Goal: Task Accomplishment & Management: Manage account settings

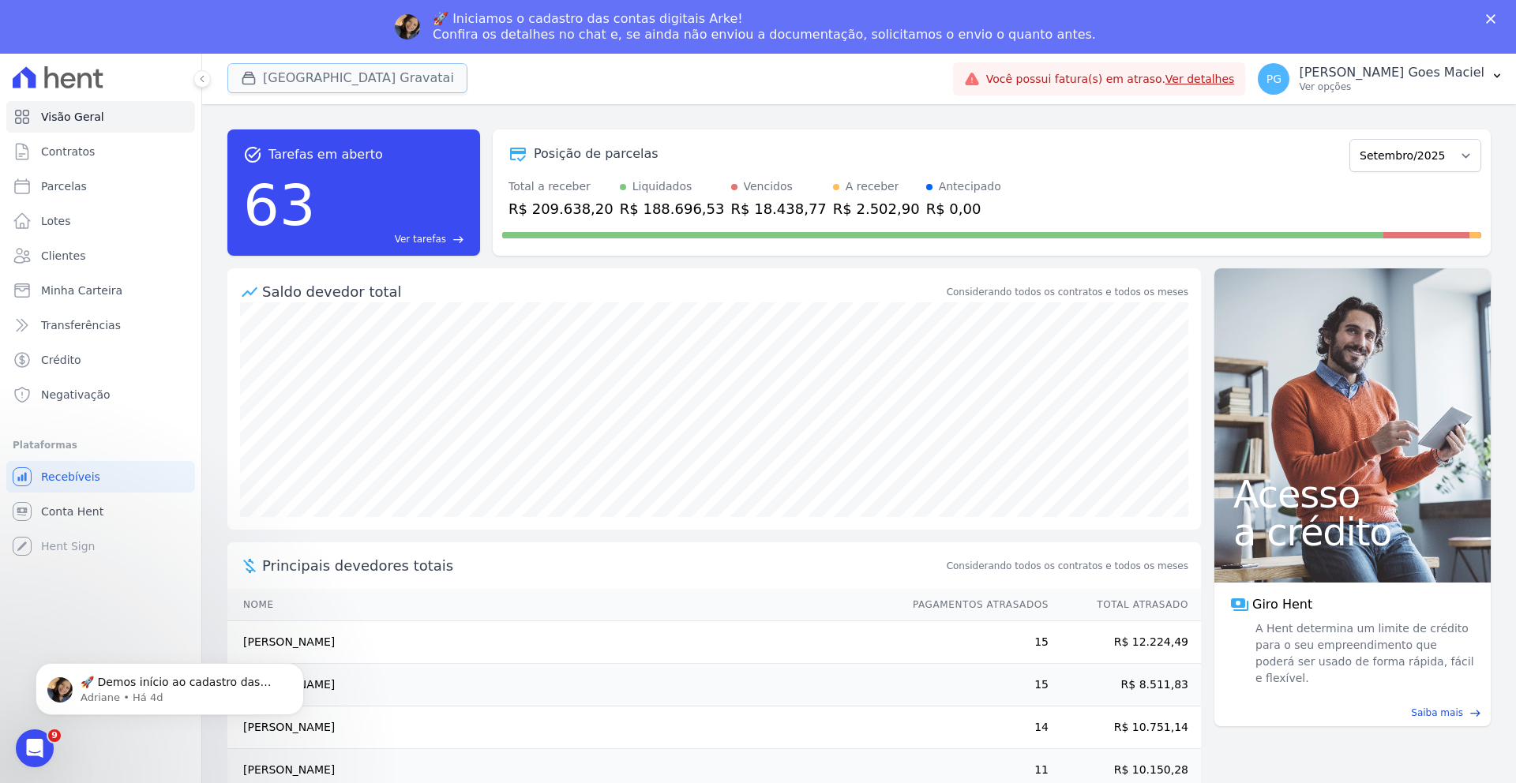
click at [309, 70] on button "Arty Park Gravatai" at bounding box center [347, 78] width 240 height 30
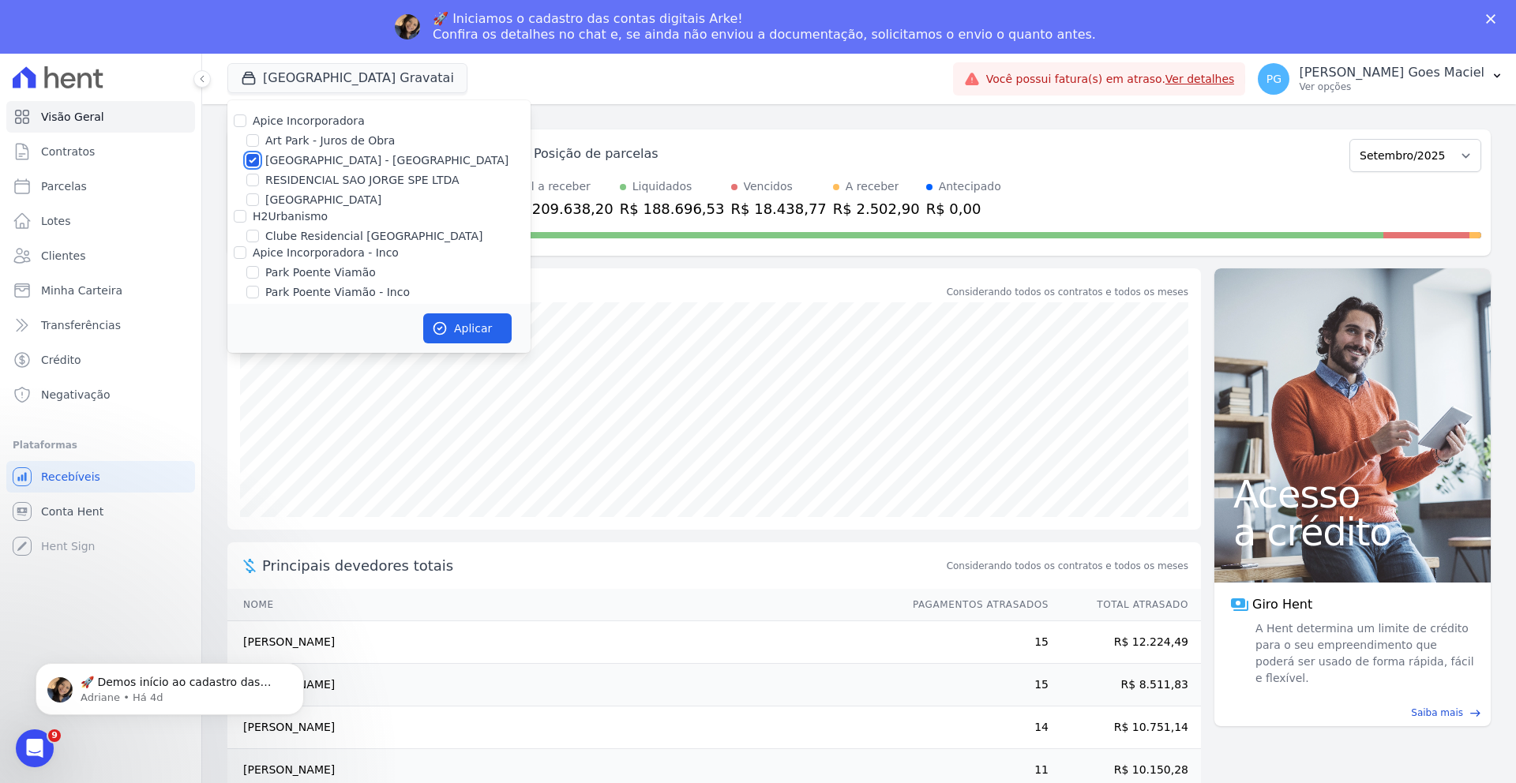
click at [249, 163] on input "[GEOGRAPHIC_DATA] - [GEOGRAPHIC_DATA]" at bounding box center [252, 160] width 13 height 13
checkbox input "false"
click at [235, 240] on input "Apice Incorporadora - Inco" at bounding box center [240, 243] width 13 height 13
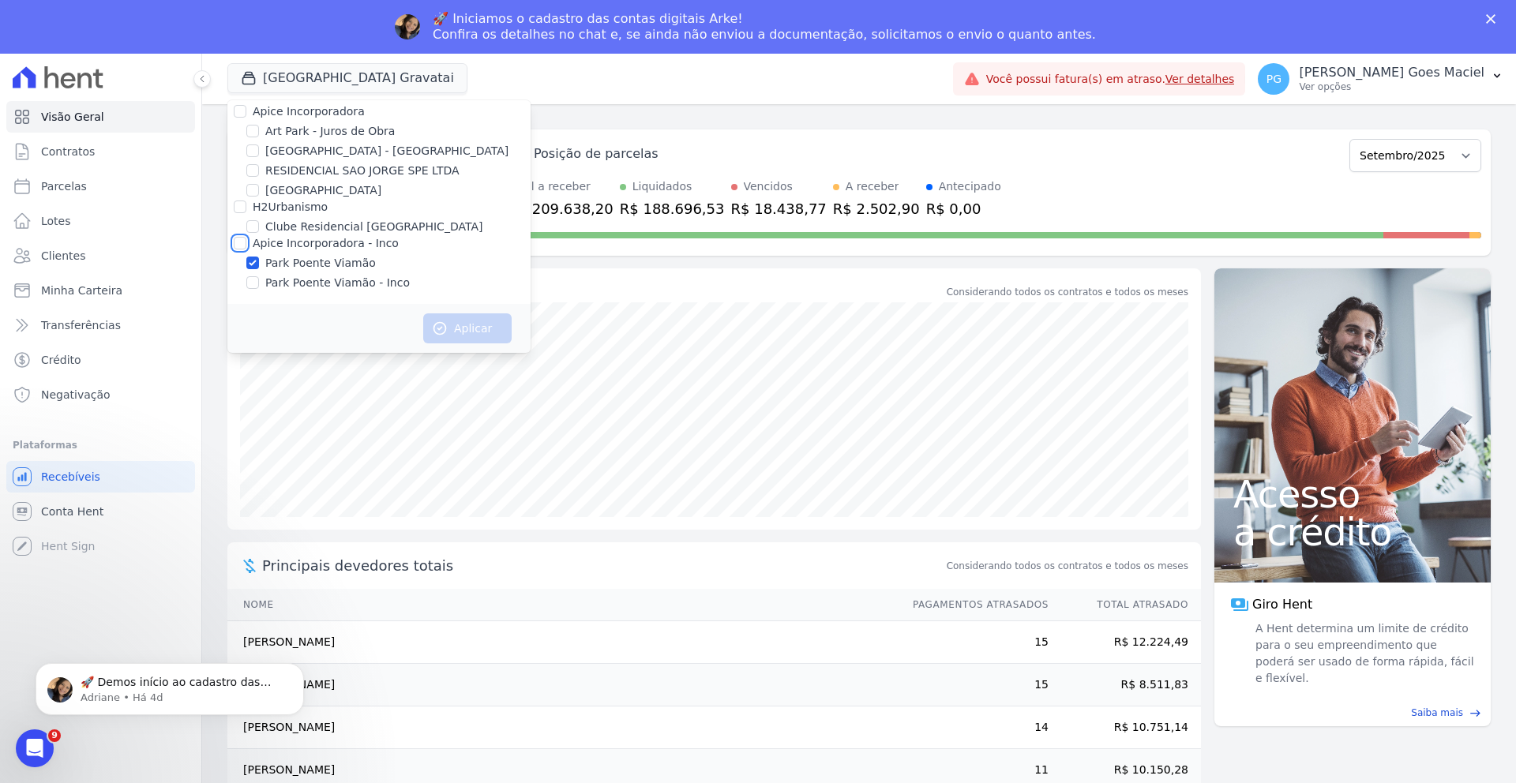
checkbox input "true"
click at [449, 330] on button "Aplicar" at bounding box center [467, 328] width 88 height 30
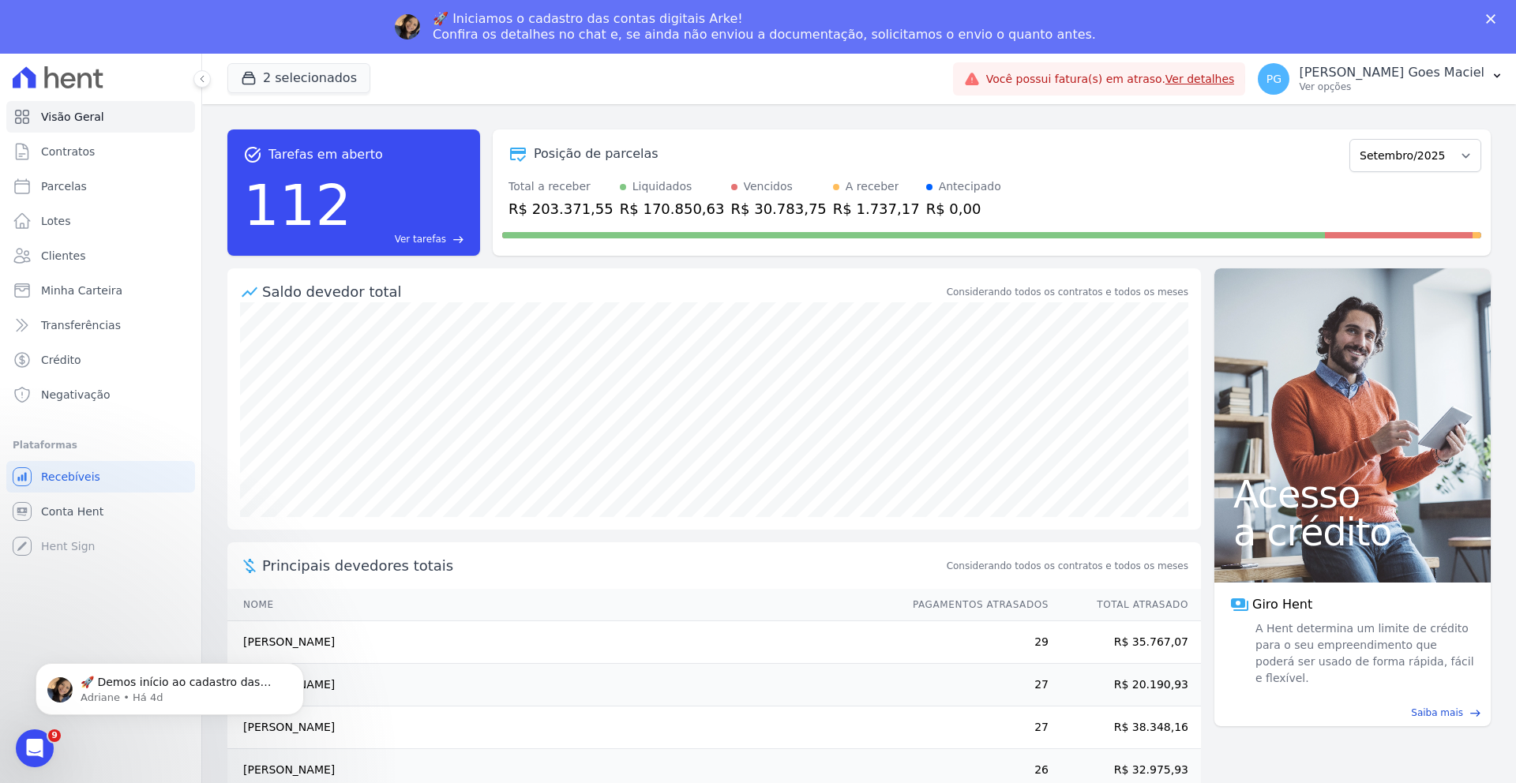
scroll to position [6, 0]
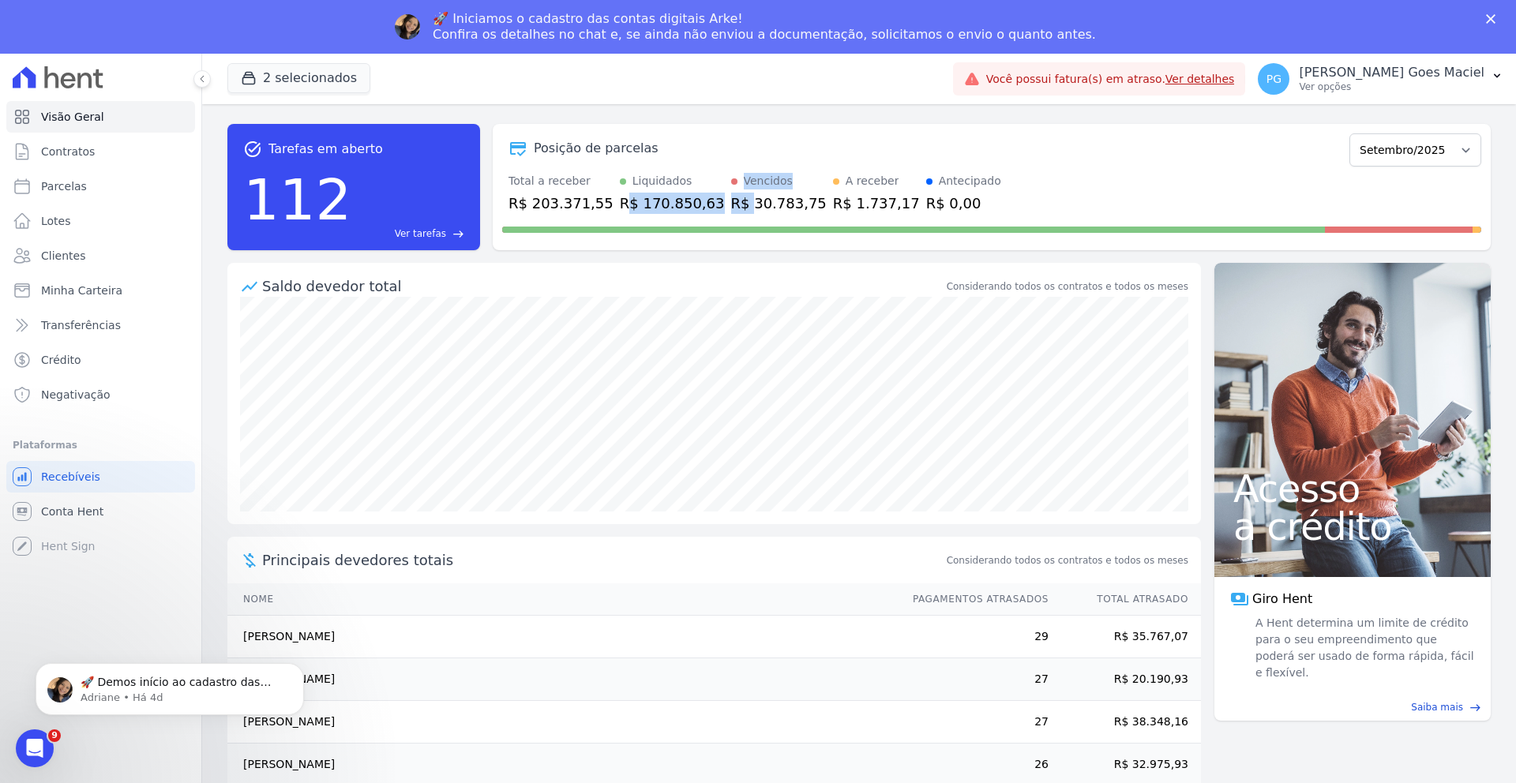
drag, startPoint x: 617, startPoint y: 200, endPoint x: 726, endPoint y: 200, distance: 109.0
click at [726, 200] on div "Total a receber R$ 203.371,55 Liquidados R$ 170.850,63 Vencidos R$ 30.783,75 A …" at bounding box center [991, 193] width 979 height 41
click at [741, 245] on div "Posição de parcelas Novembro/2022 Dezembro/2022 Janeiro/2023 Fevereiro/2023 Mar…" at bounding box center [992, 187] width 998 height 126
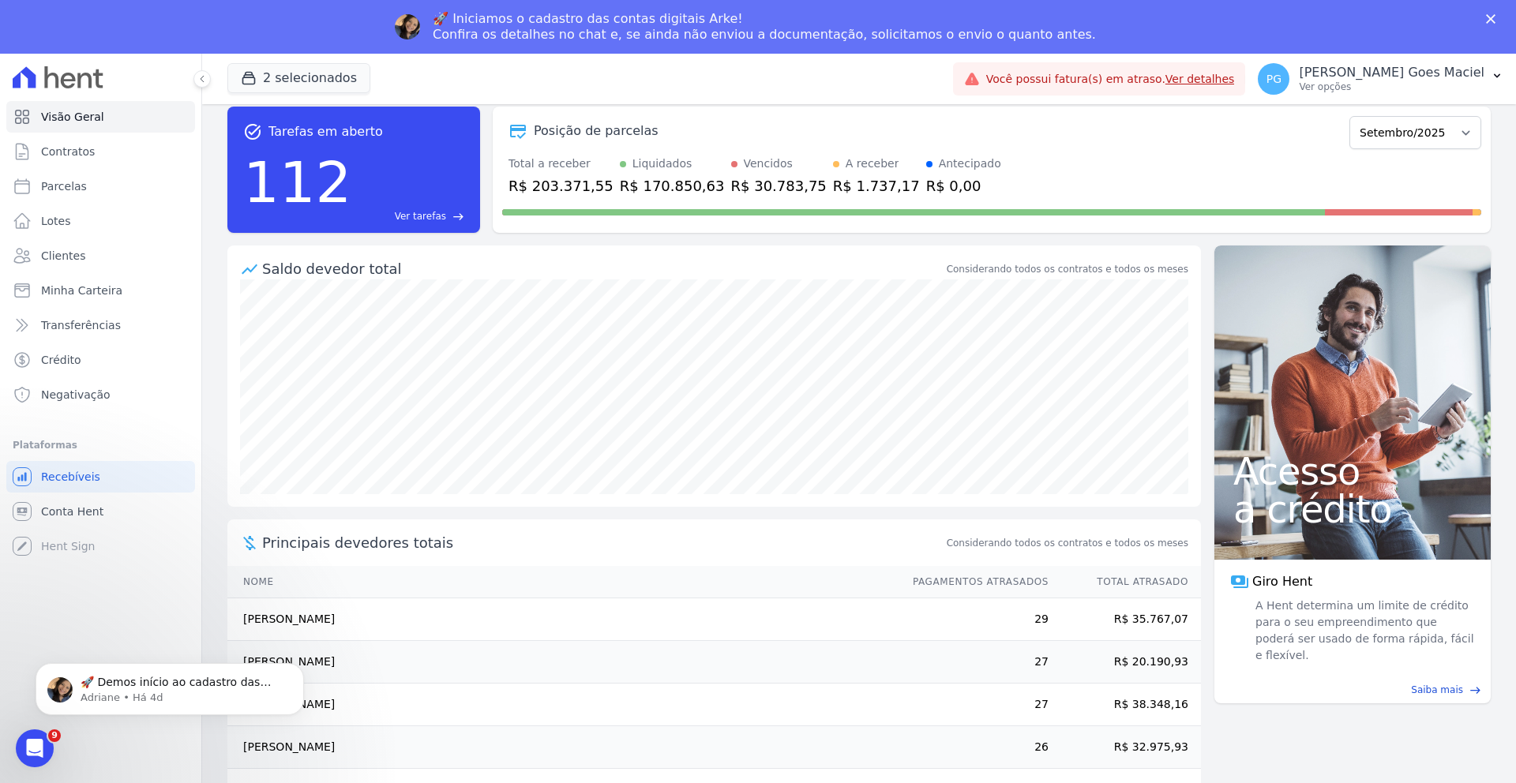
click at [1103, 615] on td "R$ 35.767,07" at bounding box center [1125, 620] width 152 height 43
click at [303, 666] on icon "Dismiss notification" at bounding box center [299, 667] width 9 height 9
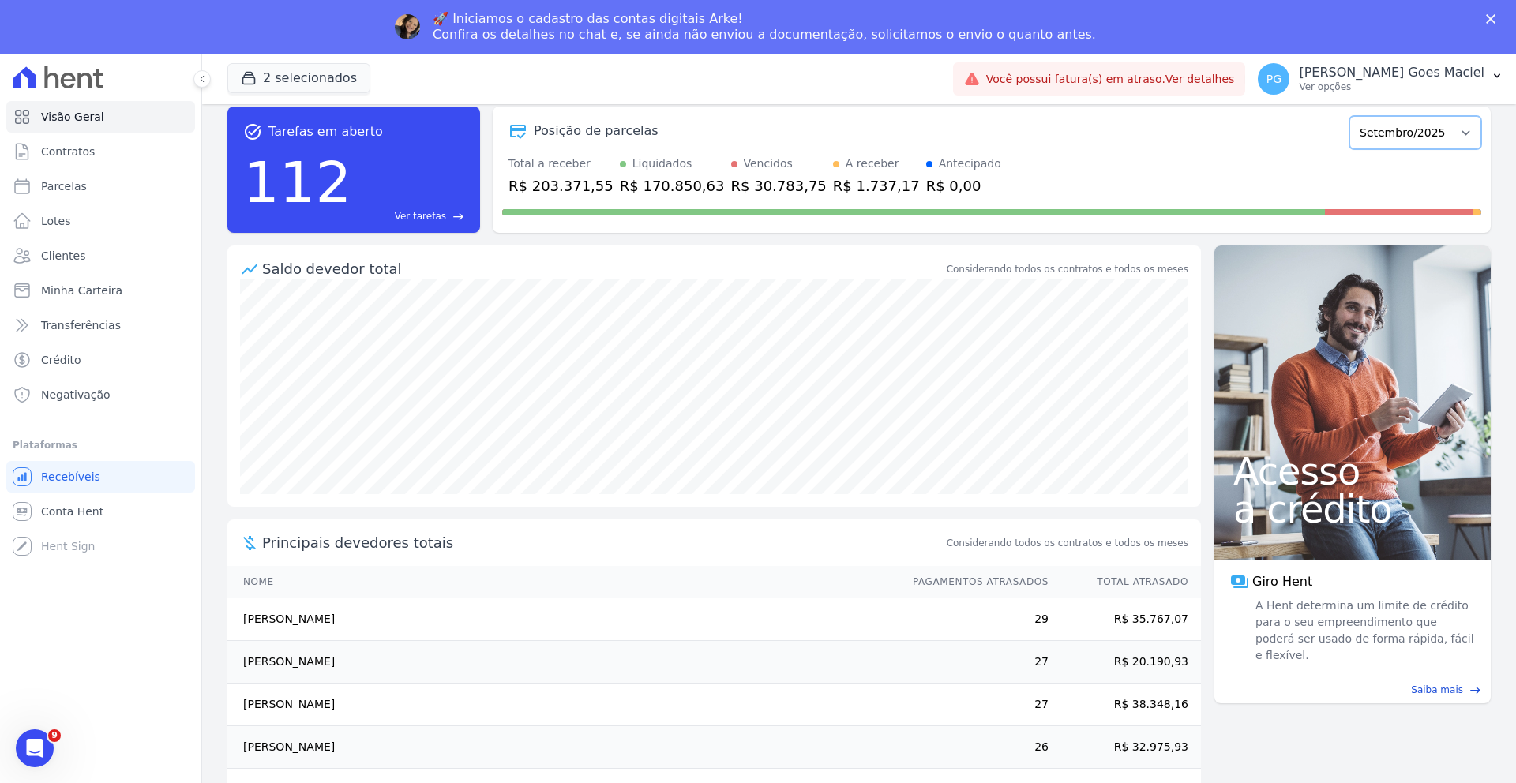
click at [1370, 129] on select "Novembro/2022 Dezembro/2022 Janeiro/2023 Fevereiro/2023 Março/2023 Abril/2023 M…" at bounding box center [1415, 132] width 132 height 33
select select "08/2025"
click at [1355, 116] on select "Novembro/2022 Dezembro/2022 Janeiro/2023 Fevereiro/2023 Março/2023 Abril/2023 M…" at bounding box center [1415, 132] width 132 height 33
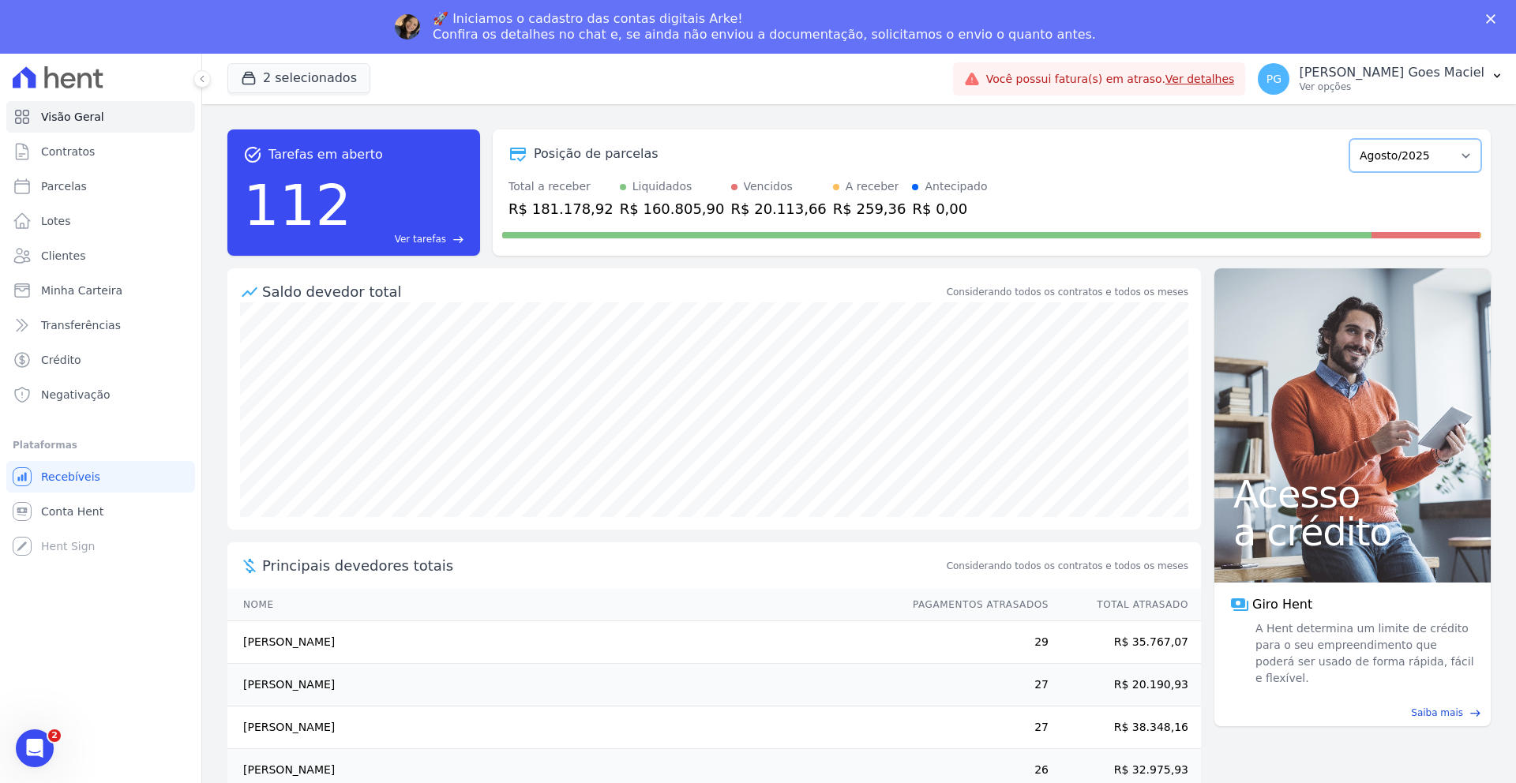
click at [1380, 146] on select "Novembro/2022 Dezembro/2022 [GEOGRAPHIC_DATA]/2023 Fevereiro/2023 Março/2023 Ab…" at bounding box center [1415, 155] width 132 height 33
select select "10/2025"
click at [1355, 139] on select "Novembro/2022 Dezembro/2022 [GEOGRAPHIC_DATA]/2023 Fevereiro/2023 Março/2023 Ab…" at bounding box center [1415, 155] width 132 height 33
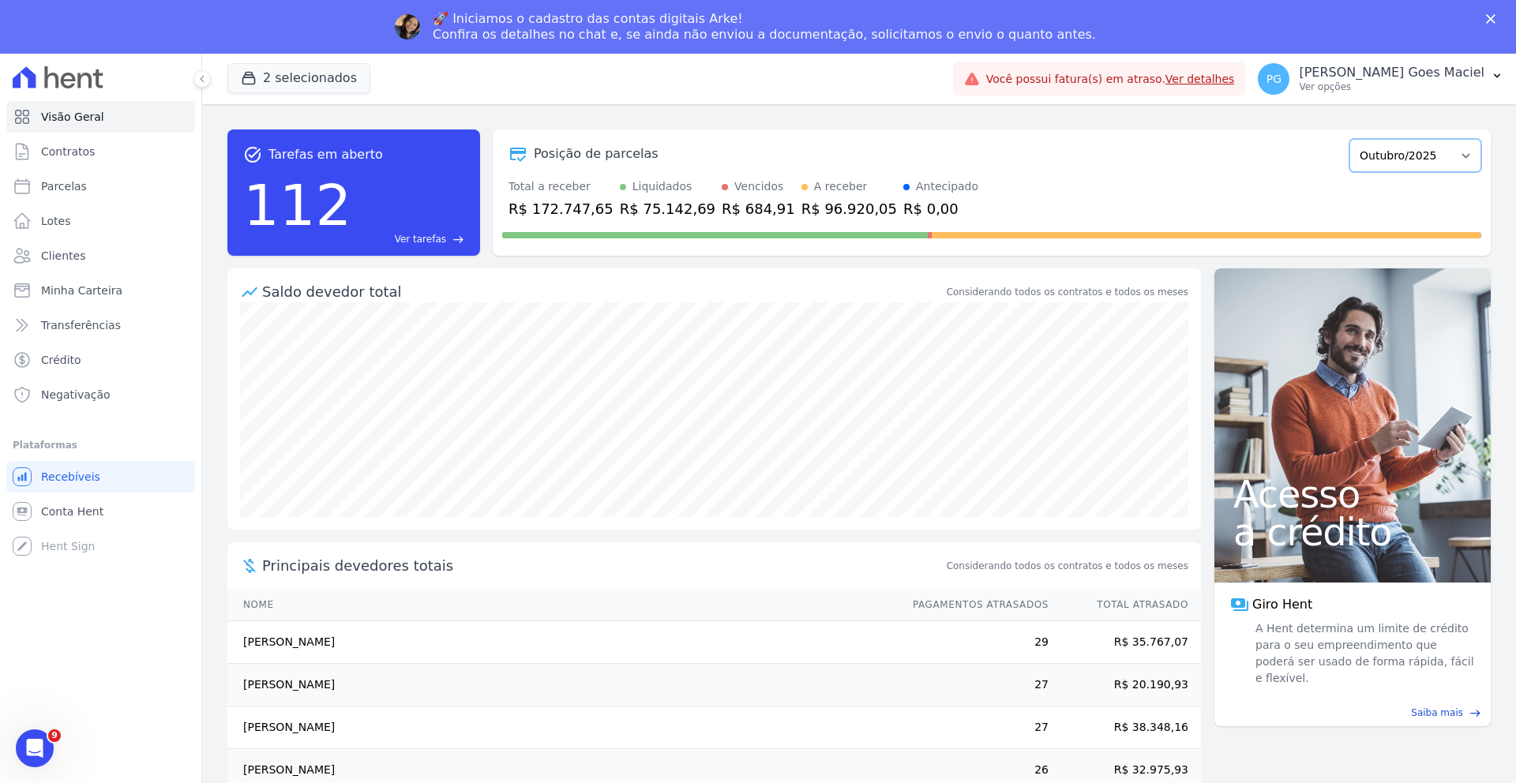
click at [1390, 160] on select "Novembro/2022 Dezembro/2022 [GEOGRAPHIC_DATA]/2023 Fevereiro/2023 Março/2023 Ab…" at bounding box center [1415, 155] width 132 height 33
select select "12/2025"
click at [1355, 139] on select "Novembro/2022 Dezembro/2022 [GEOGRAPHIC_DATA]/2023 Fevereiro/2023 Março/2023 Ab…" at bounding box center [1415, 155] width 132 height 33
click at [1408, 151] on select "Novembro/2022 Dezembro/2022 [GEOGRAPHIC_DATA]/2023 Fevereiro/2023 Março/2023 Ab…" at bounding box center [1415, 155] width 132 height 33
select select "02/2026"
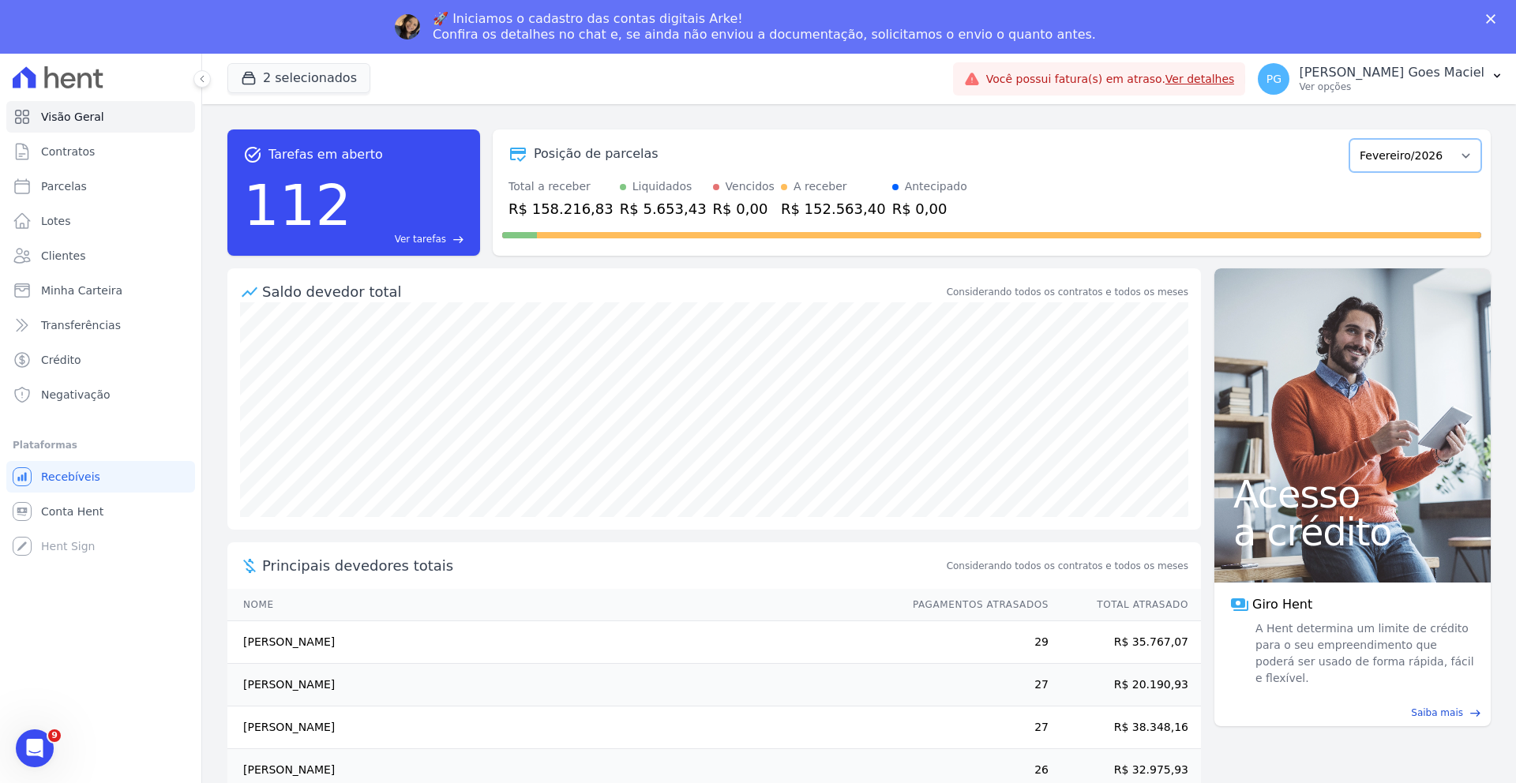
click at [1355, 139] on select "Novembro/2022 Dezembro/2022 [GEOGRAPHIC_DATA]/2023 Fevereiro/2023 Março/2023 Ab…" at bounding box center [1415, 155] width 132 height 33
click at [1398, 158] on select "Novembro/2022 Dezembro/2022 [GEOGRAPHIC_DATA]/2023 Fevereiro/2023 Março/2023 Ab…" at bounding box center [1415, 155] width 132 height 33
select select "01/2026"
click at [1355, 139] on select "Novembro/2022 Dezembro/2022 [GEOGRAPHIC_DATA]/2023 Fevereiro/2023 Março/2023 Ab…" at bounding box center [1415, 155] width 132 height 33
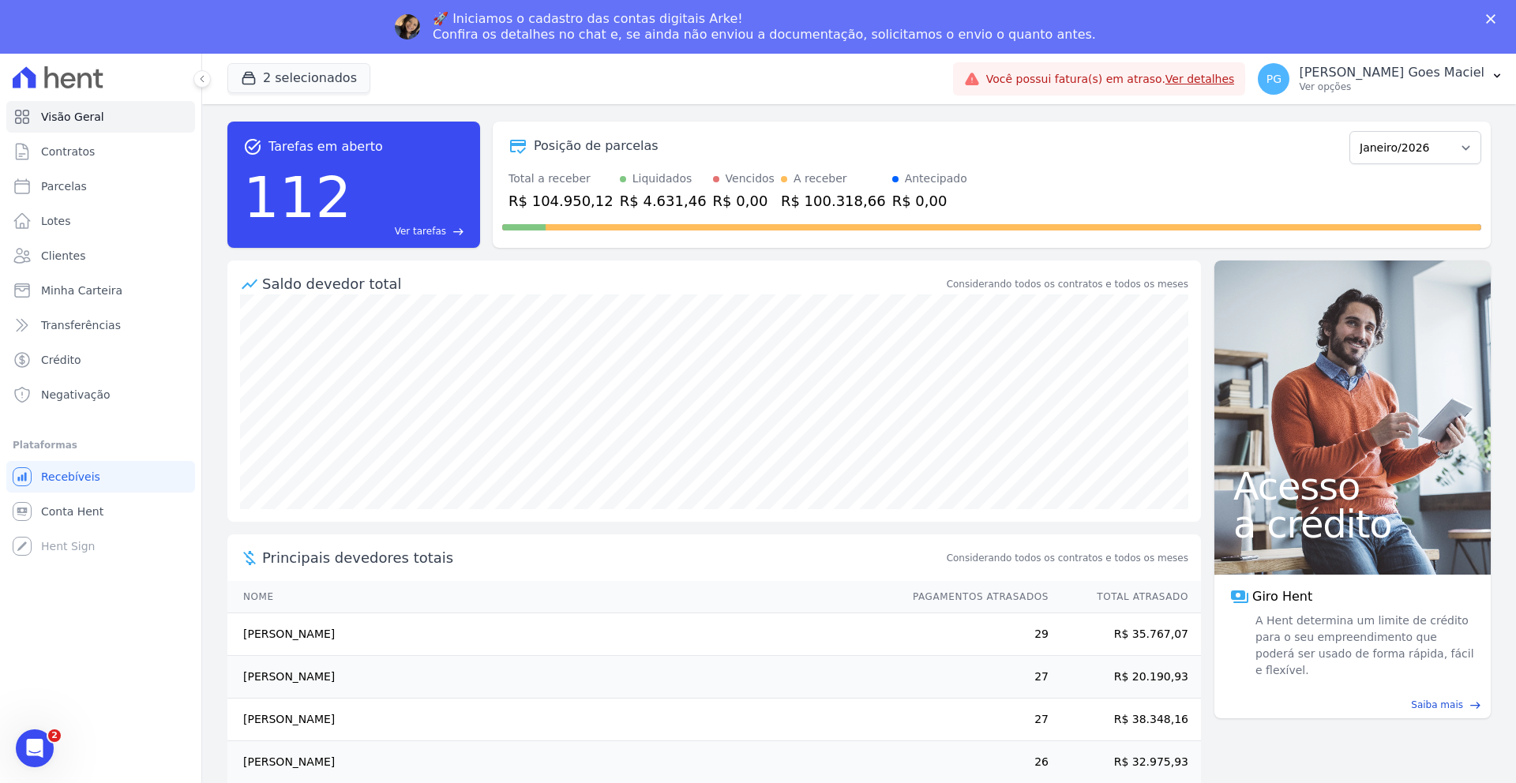
scroll to position [17, 0]
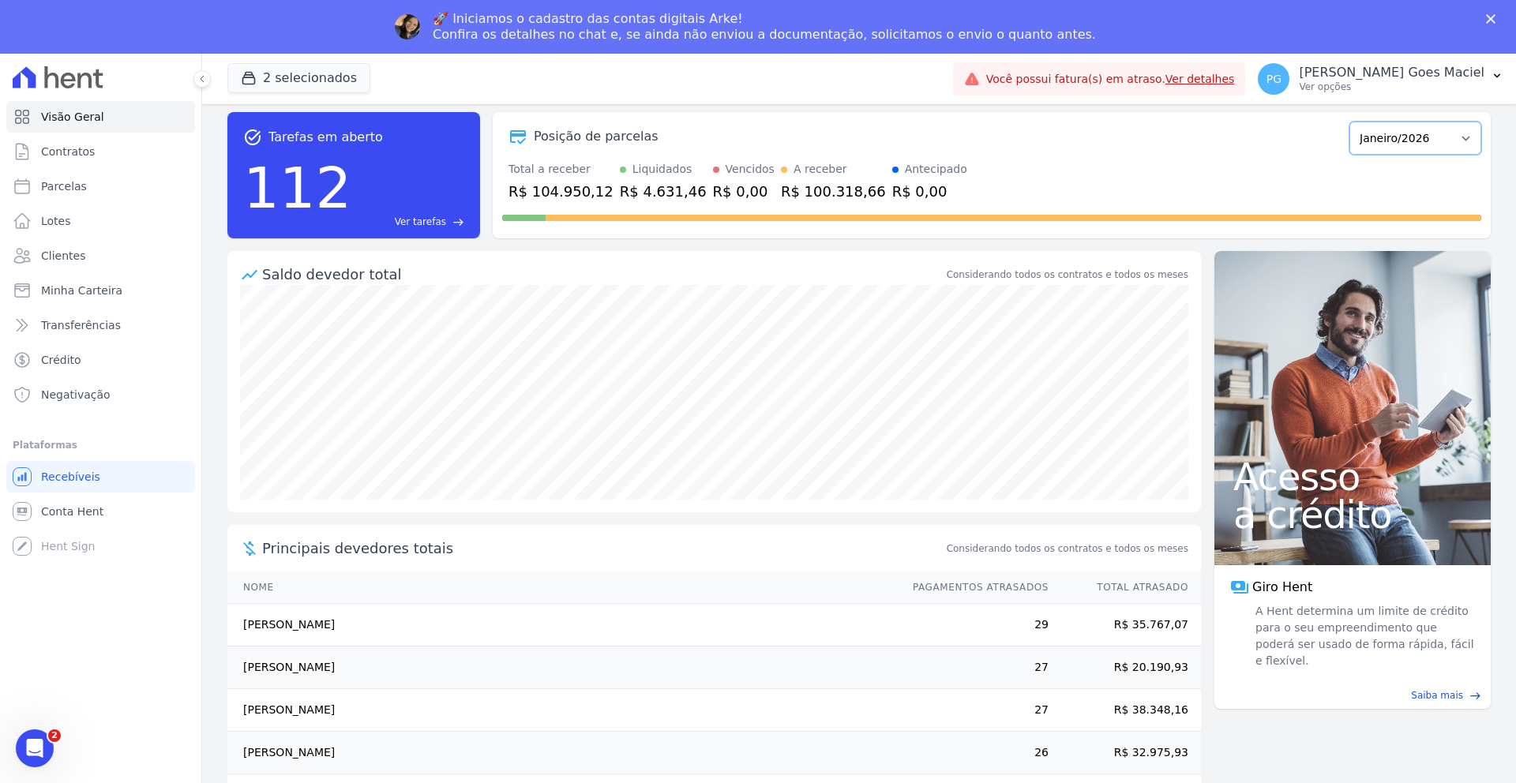
click at [1461, 128] on select "Novembro/2022 Dezembro/2022 Janeiro/2023 Fevereiro/2023 Março/2023 Abril/2023 M…" at bounding box center [1415, 138] width 132 height 33
select select "03/2026"
click at [1355, 122] on select "Novembro/2022 Dezembro/2022 Janeiro/2023 Fevereiro/2023 Março/2023 Abril/2023 M…" at bounding box center [1415, 138] width 132 height 33
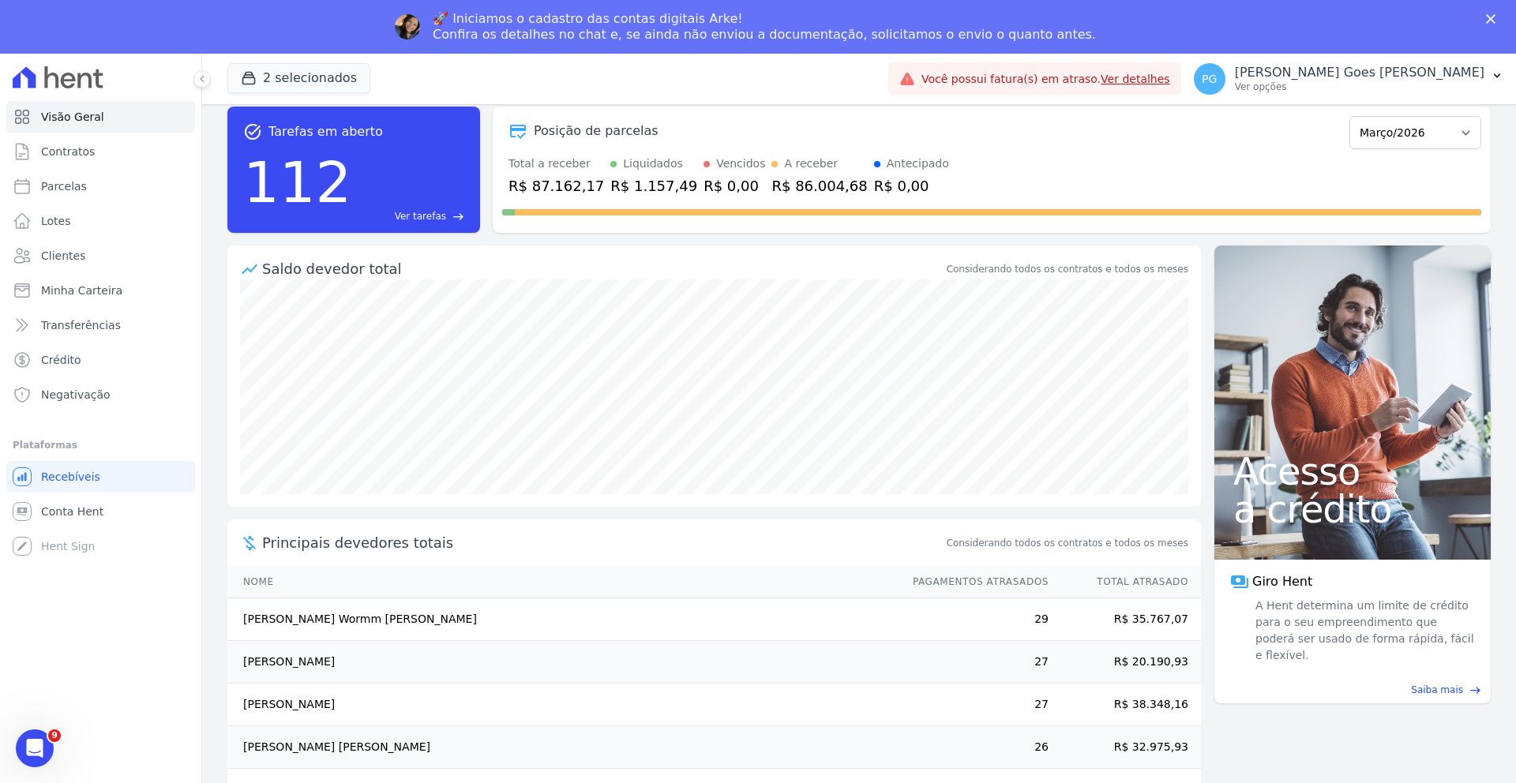
scroll to position [22, 0]
click at [98, 298] on span "Minha Carteira" at bounding box center [81, 291] width 81 height 16
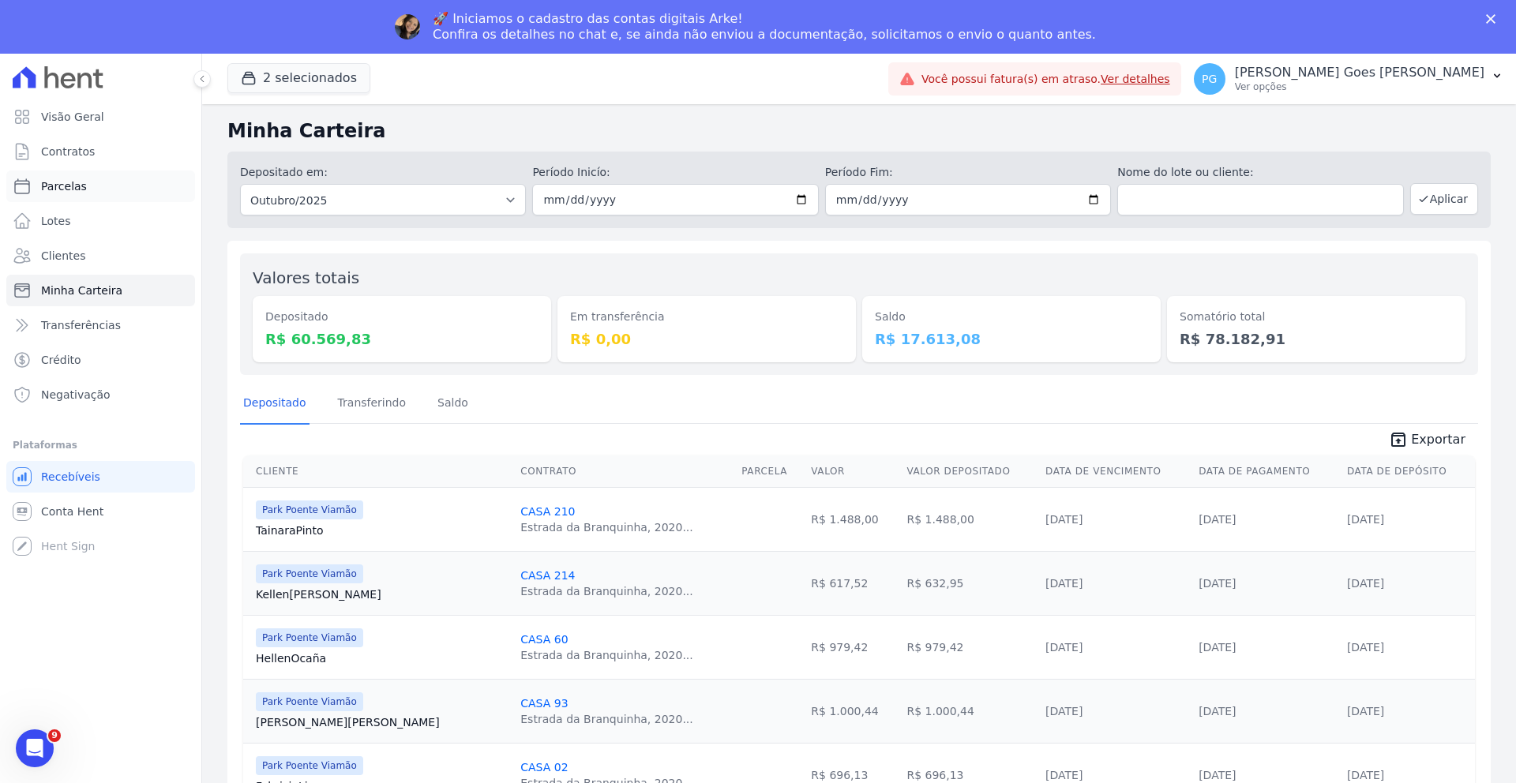
click at [65, 193] on span "Parcelas" at bounding box center [64, 186] width 46 height 16
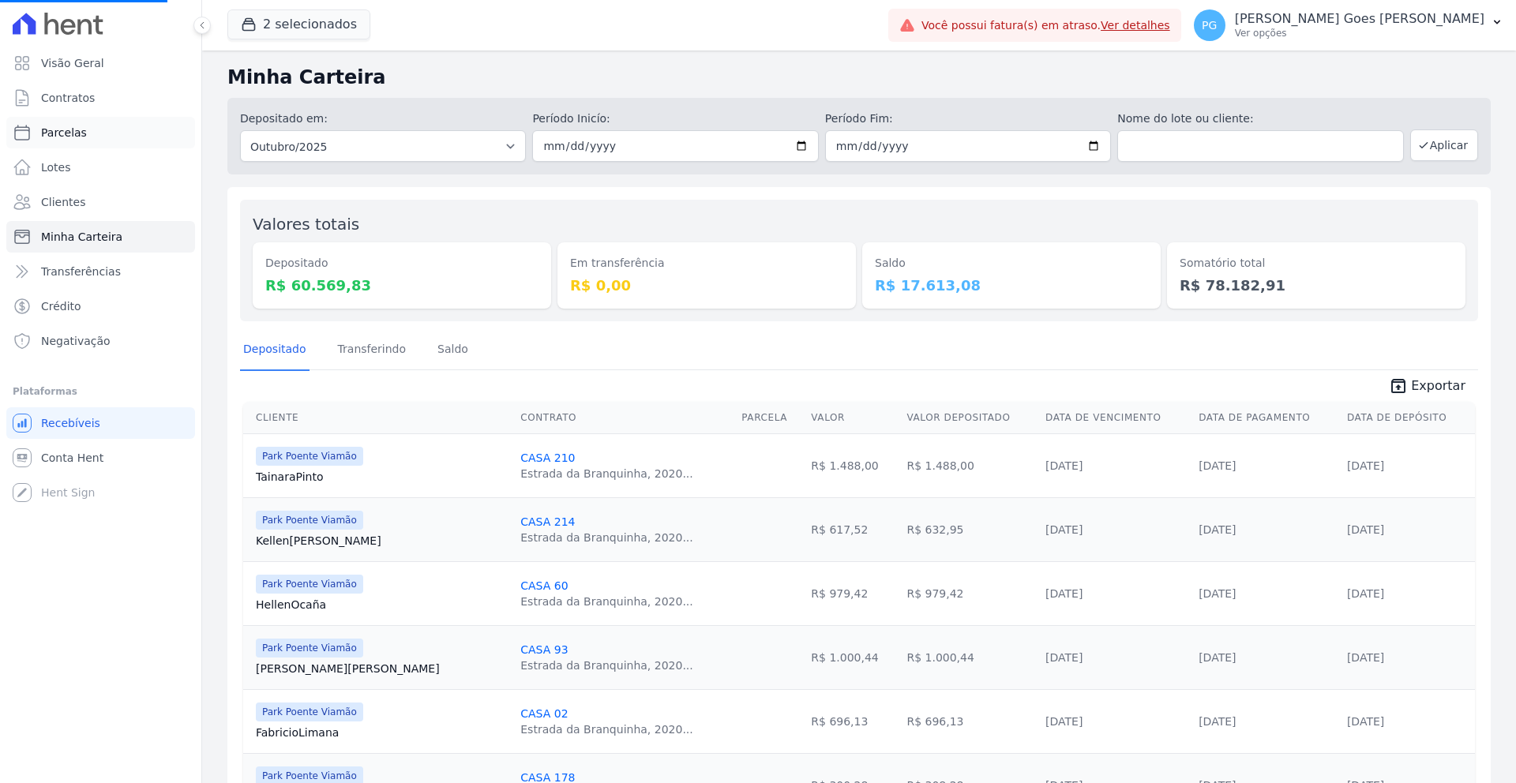
select select
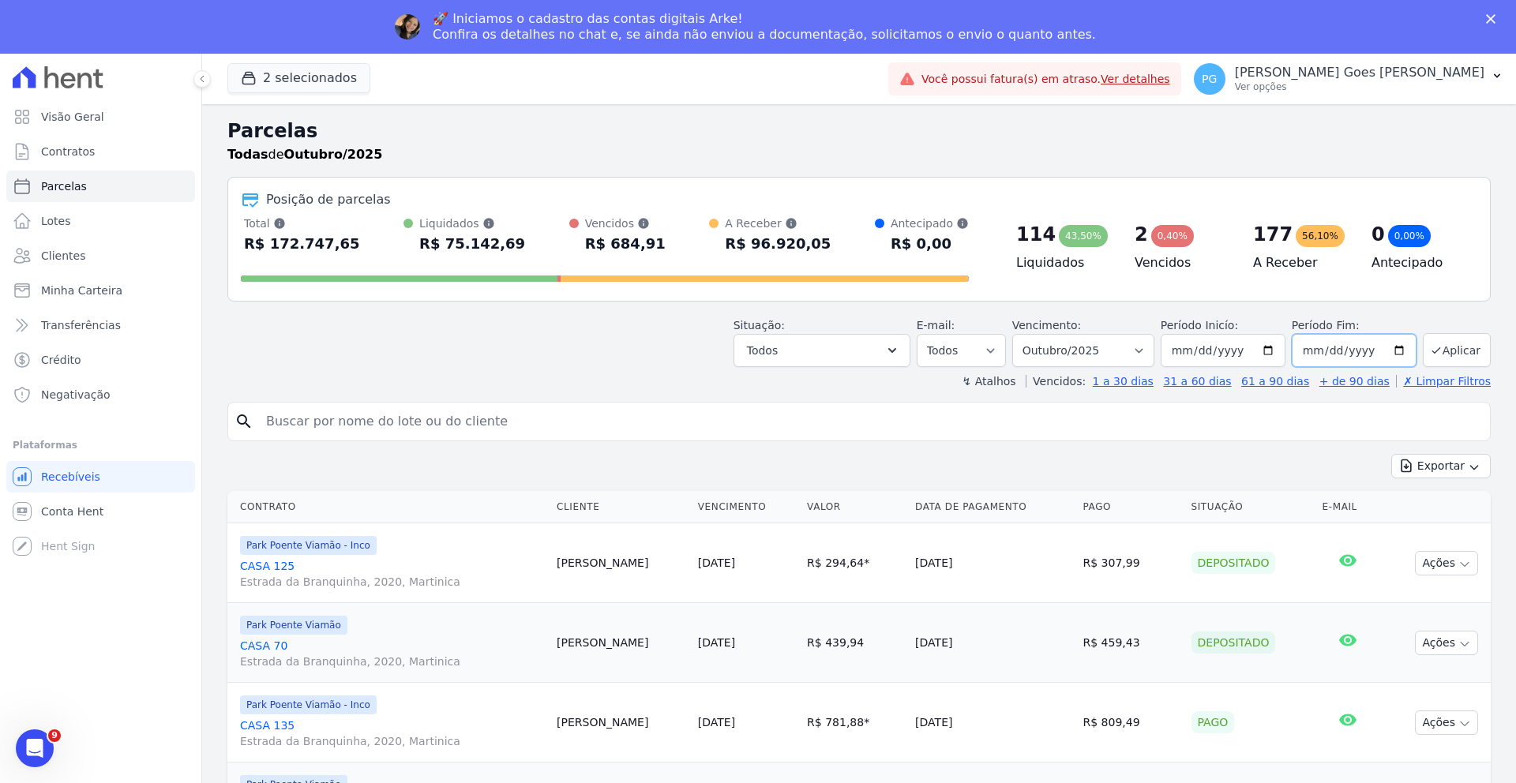
click at [1399, 351] on input "2025-10-31" at bounding box center [1354, 350] width 125 height 33
type input "[DATE]"
click at [1462, 350] on button "Aplicar" at bounding box center [1457, 350] width 68 height 34
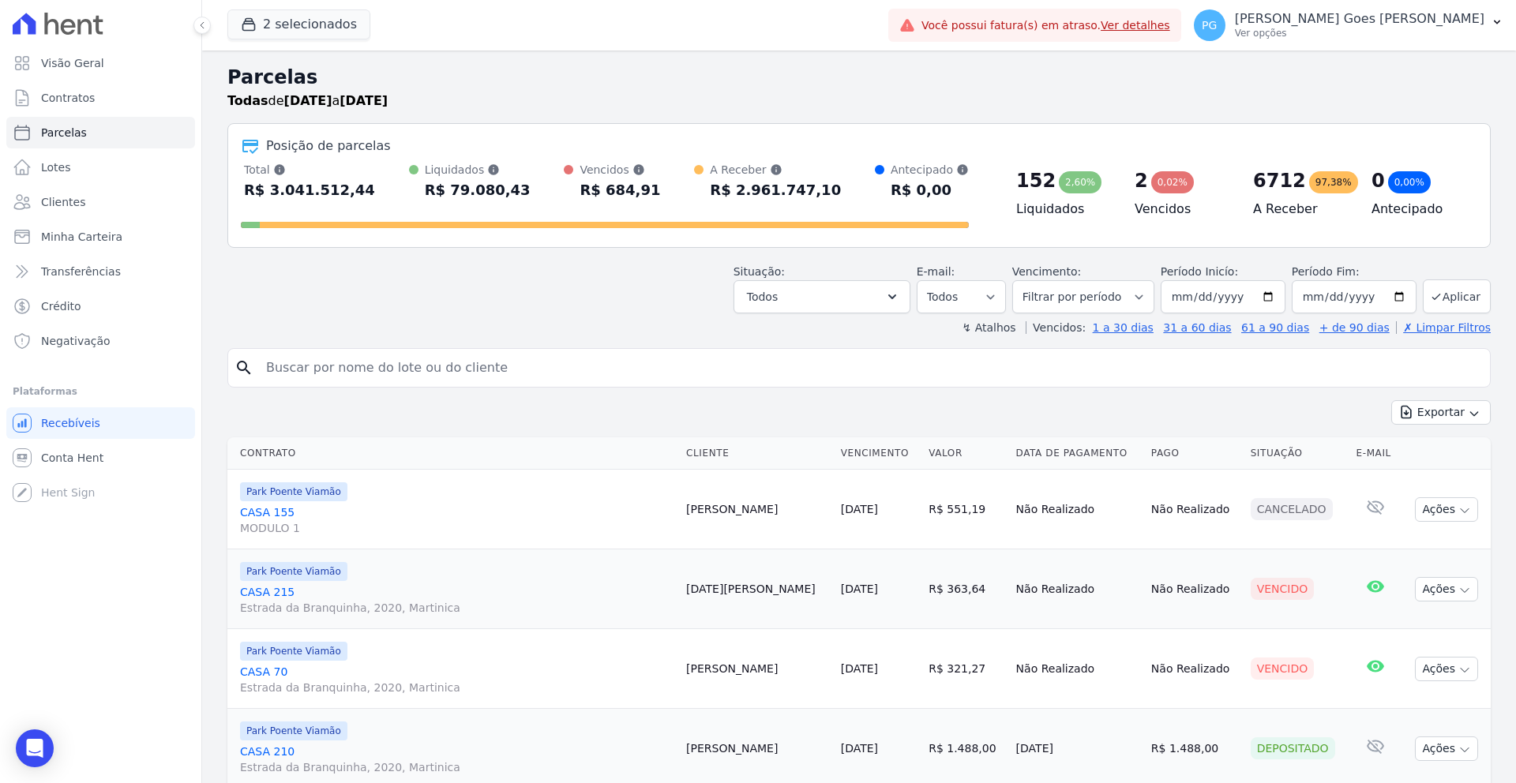
select select
